Goal: Information Seeking & Learning: Learn about a topic

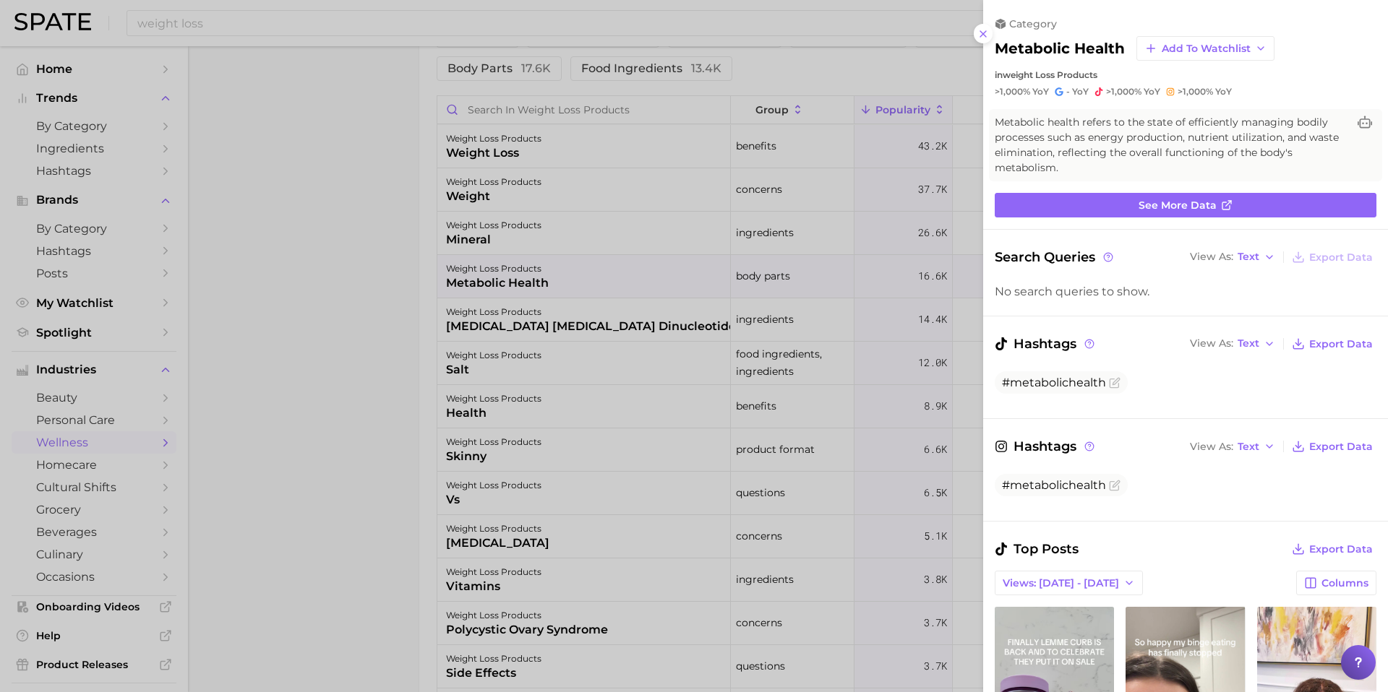
click at [351, 129] on div at bounding box center [694, 346] width 1388 height 692
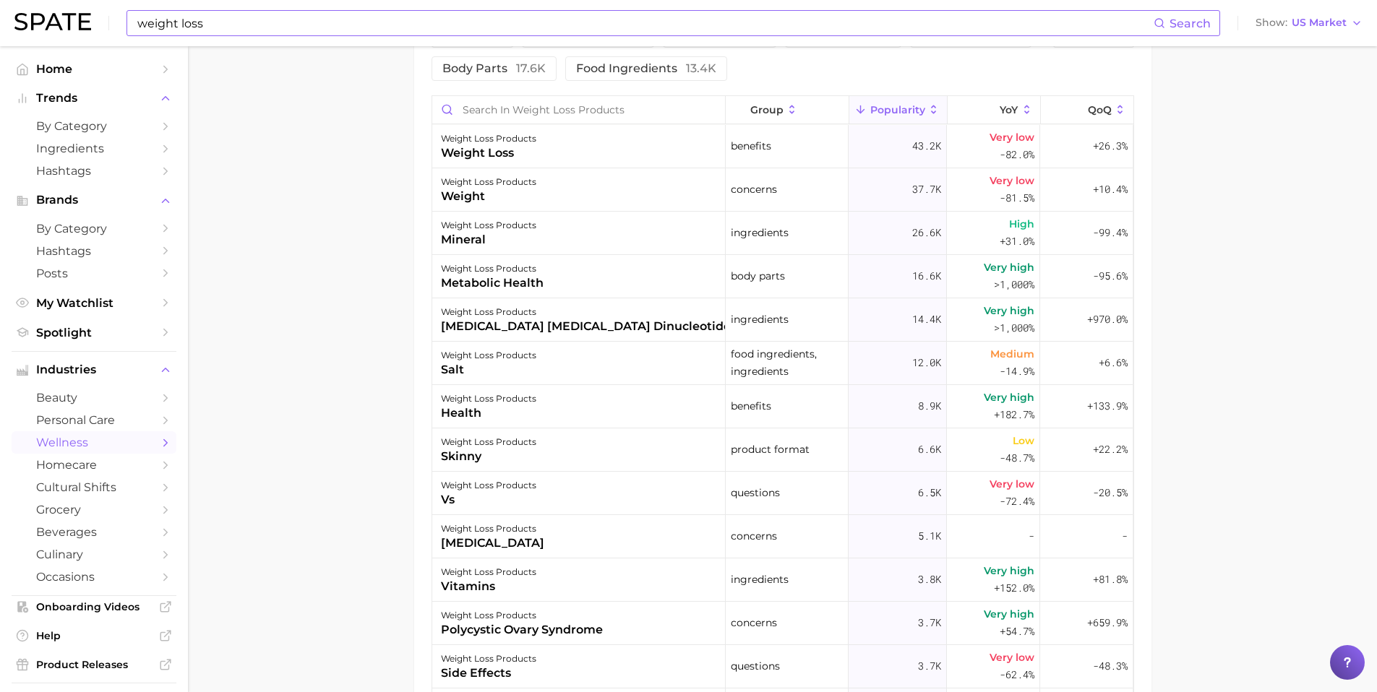
click at [226, 25] on input "weight loss" at bounding box center [645, 23] width 1018 height 25
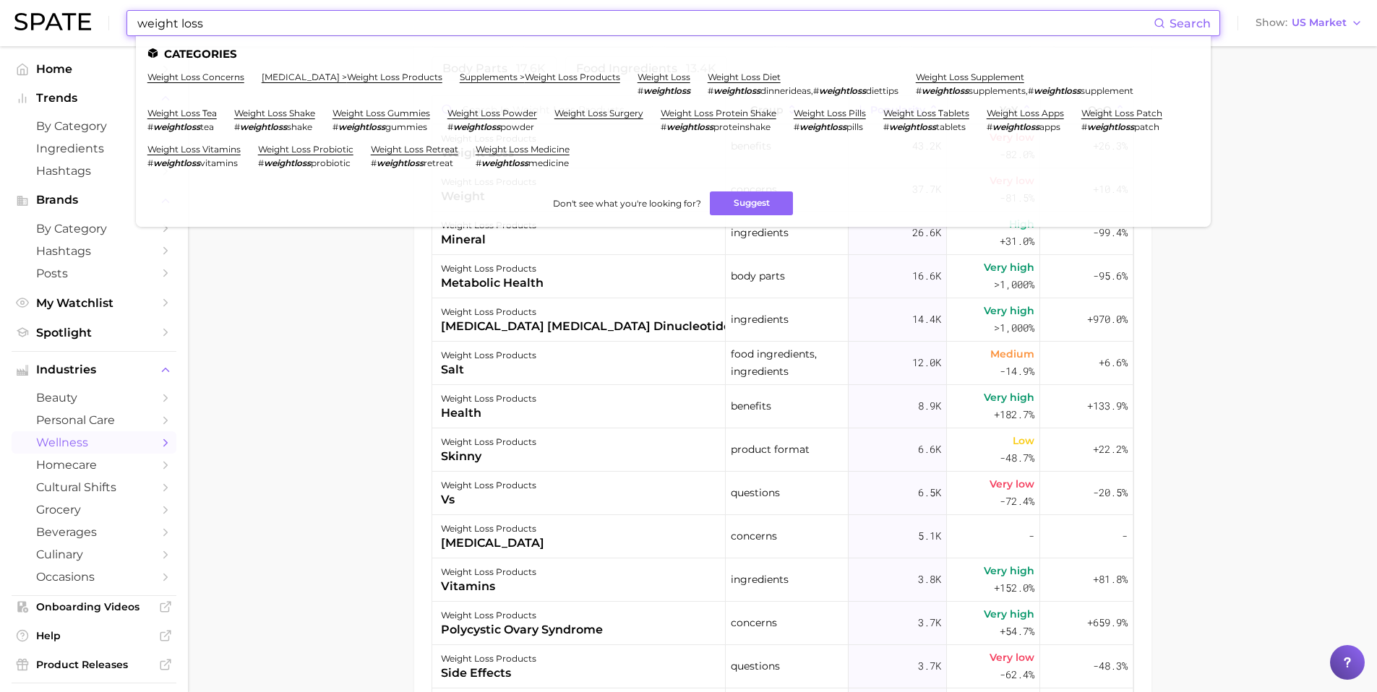
click at [226, 25] on input "weight loss" at bounding box center [645, 23] width 1018 height 25
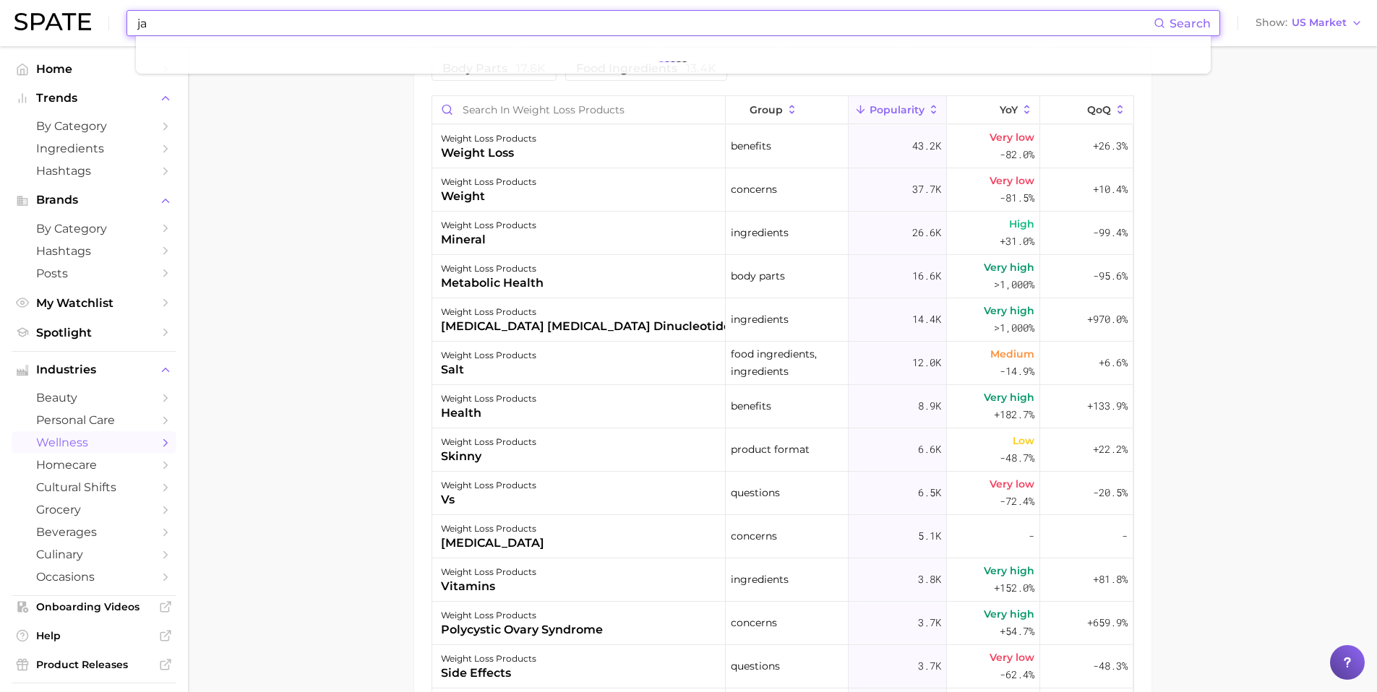
type input "j"
type input "g"
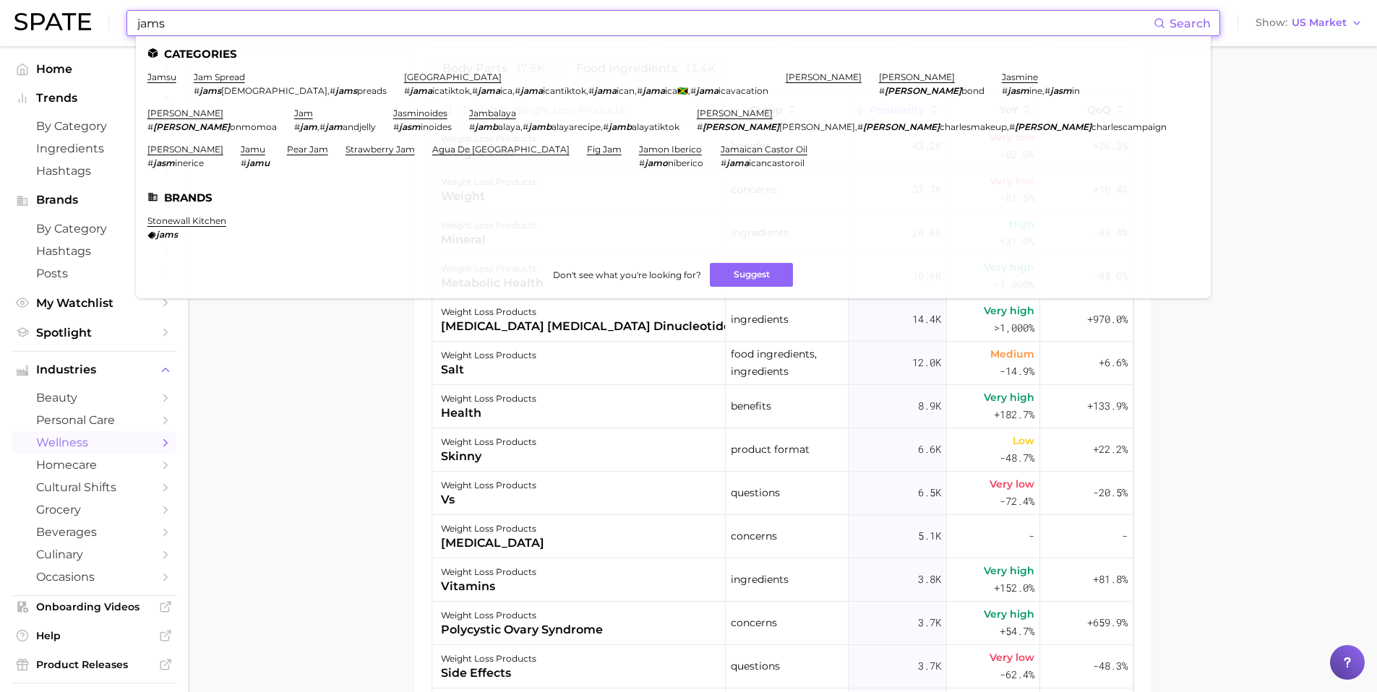
click at [175, 22] on input "jams" at bounding box center [645, 23] width 1018 height 25
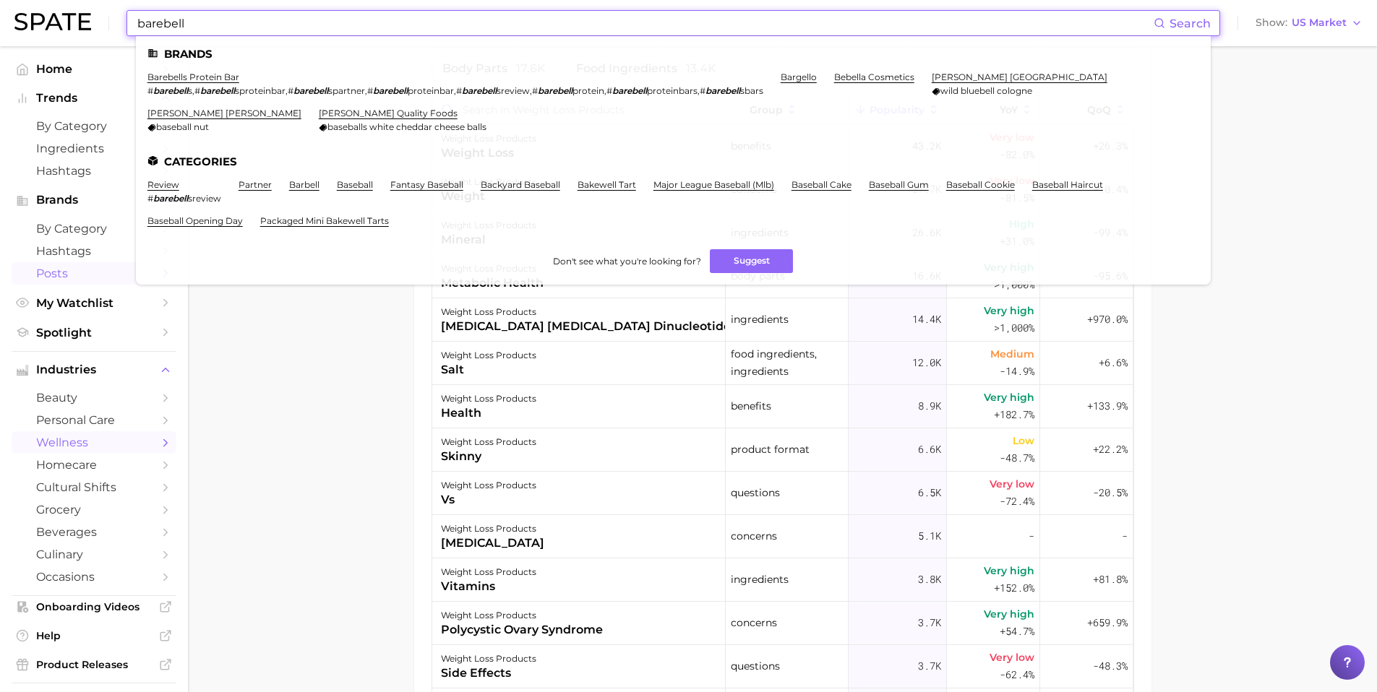
type input "barebell"
